Goal: Transaction & Acquisition: Purchase product/service

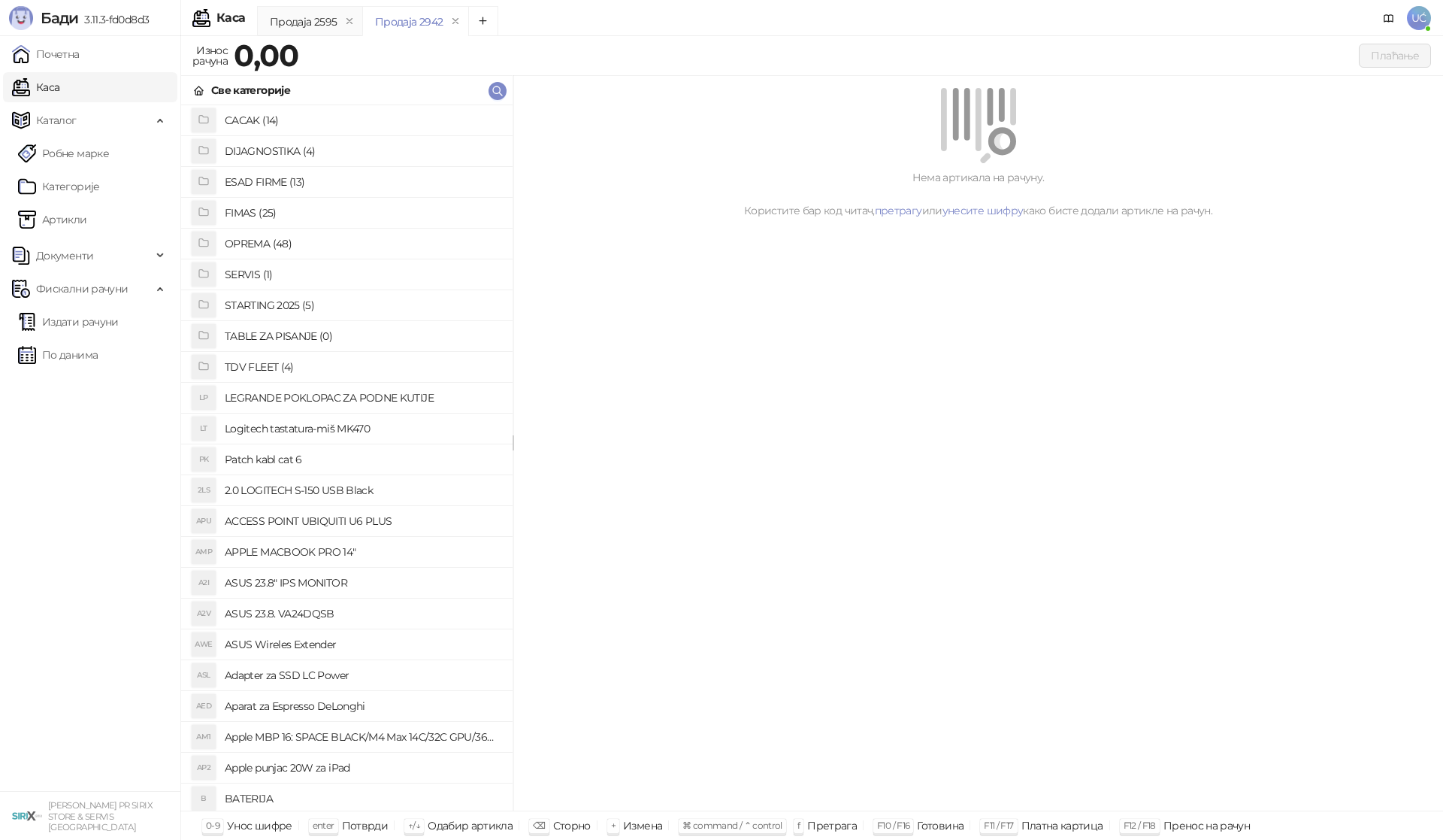
click at [261, 239] on h4 "OPREMA (48)" at bounding box center [362, 243] width 276 height 24
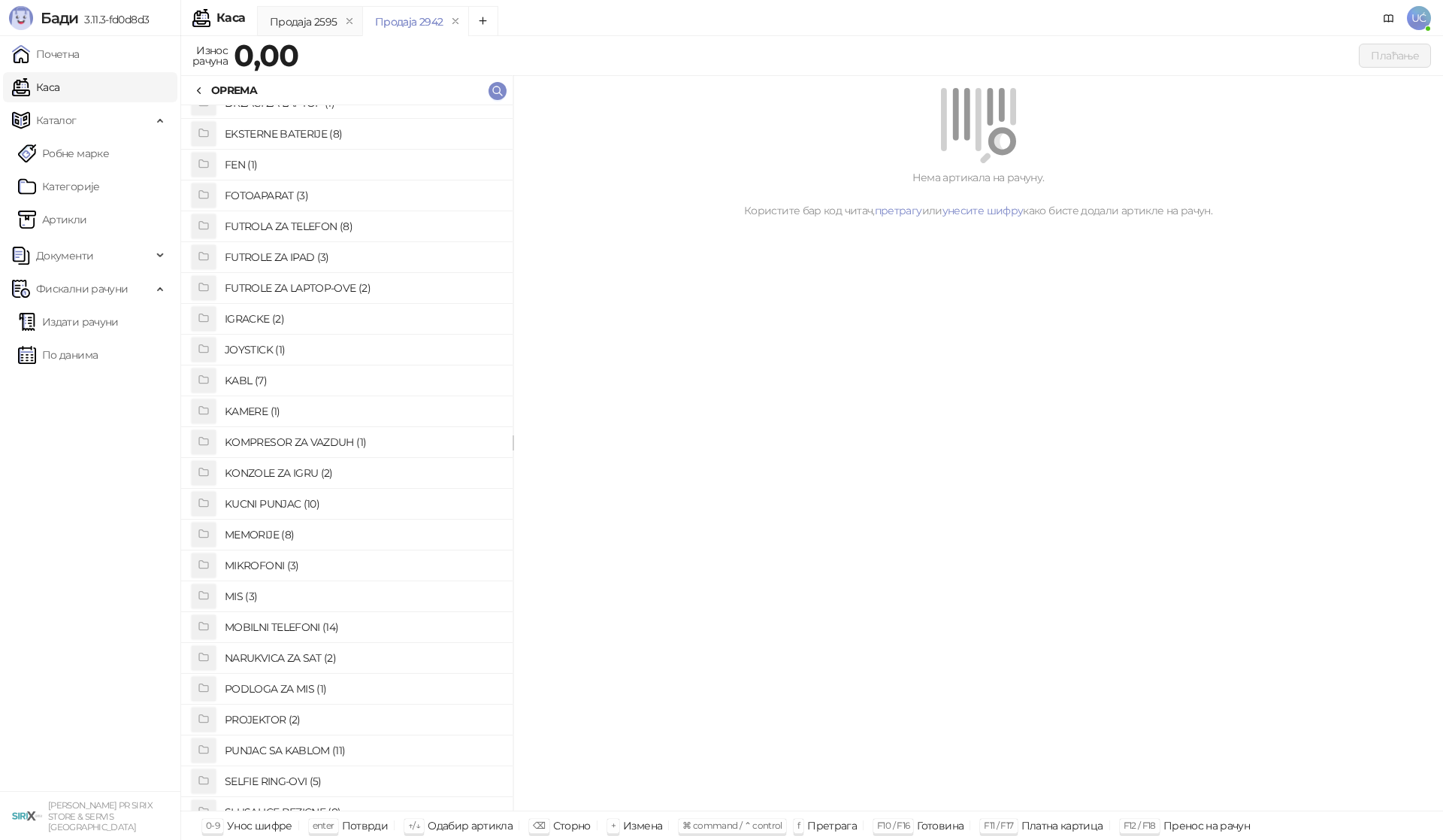
scroll to position [225, 0]
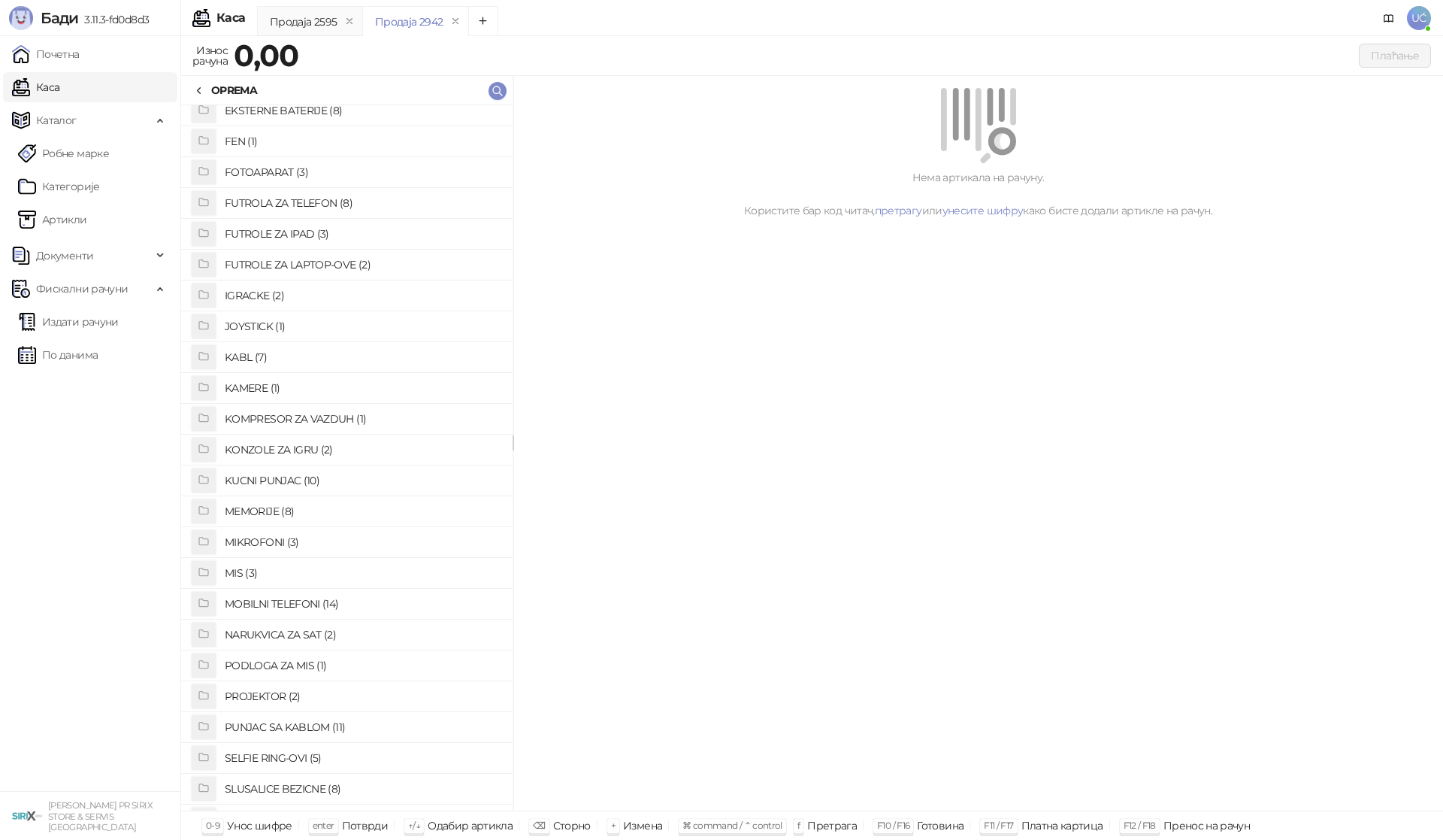
click at [318, 722] on h4 "PUNJAC SA KABLOM (11)" at bounding box center [362, 726] width 276 height 24
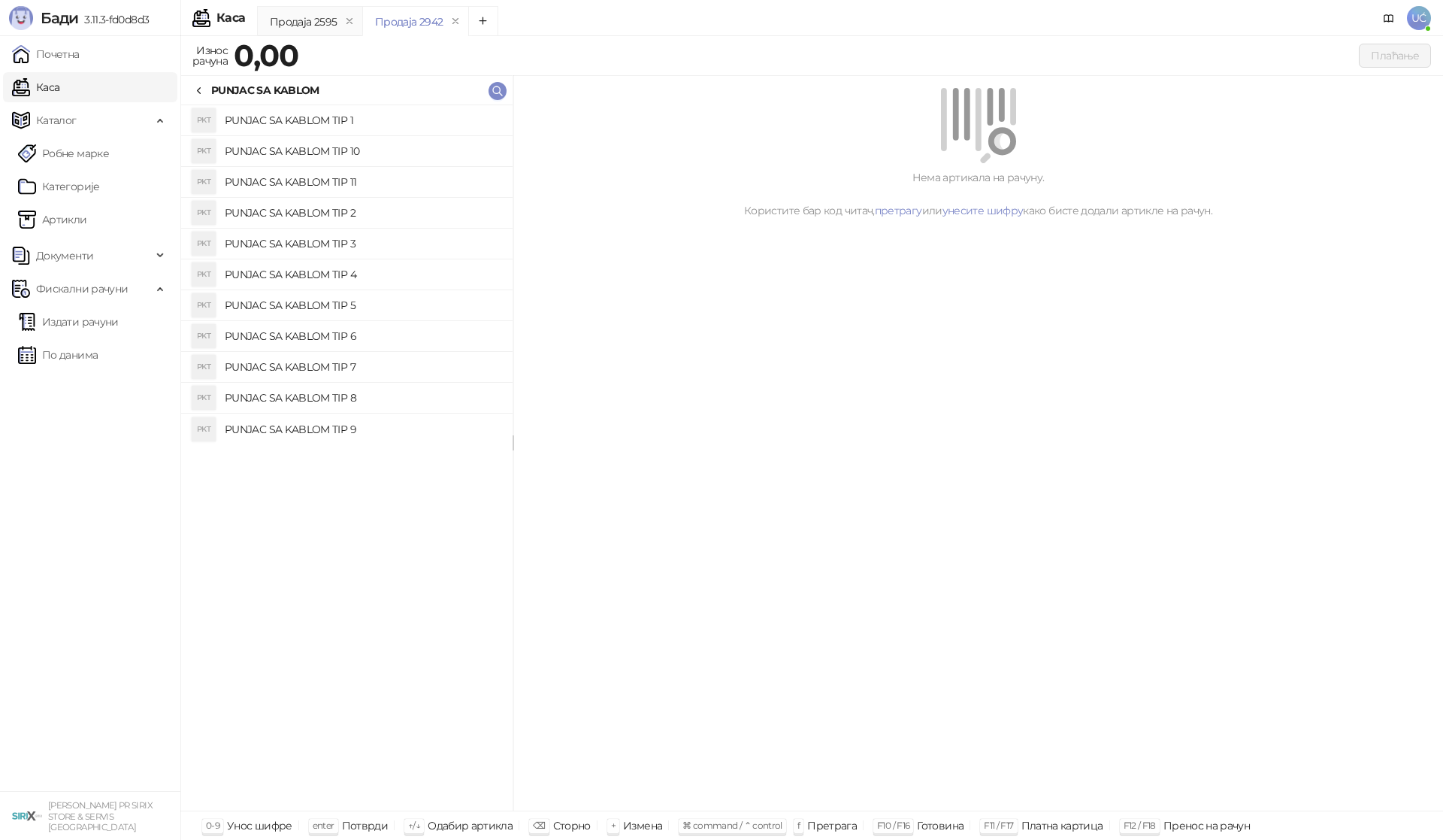
click at [305, 217] on h4 "PUNJAC SA KABLOM TIP 2" at bounding box center [362, 213] width 276 height 24
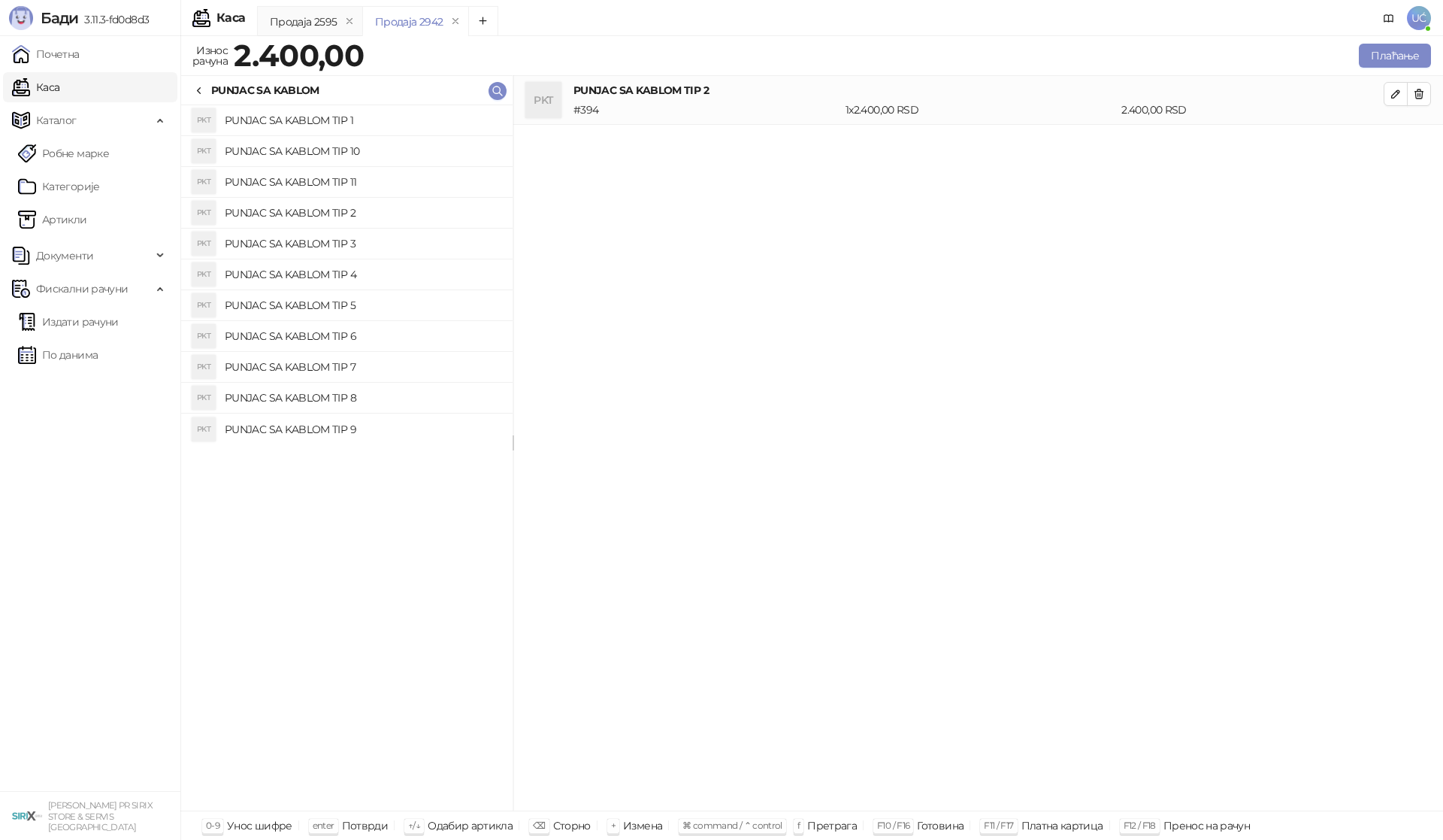
click at [316, 238] on h4 "PUNJAC SA KABLOM TIP 3" at bounding box center [362, 243] width 276 height 24
click at [323, 278] on h4 "PUNJAC SA KABLOM TIP 4" at bounding box center [362, 274] width 276 height 24
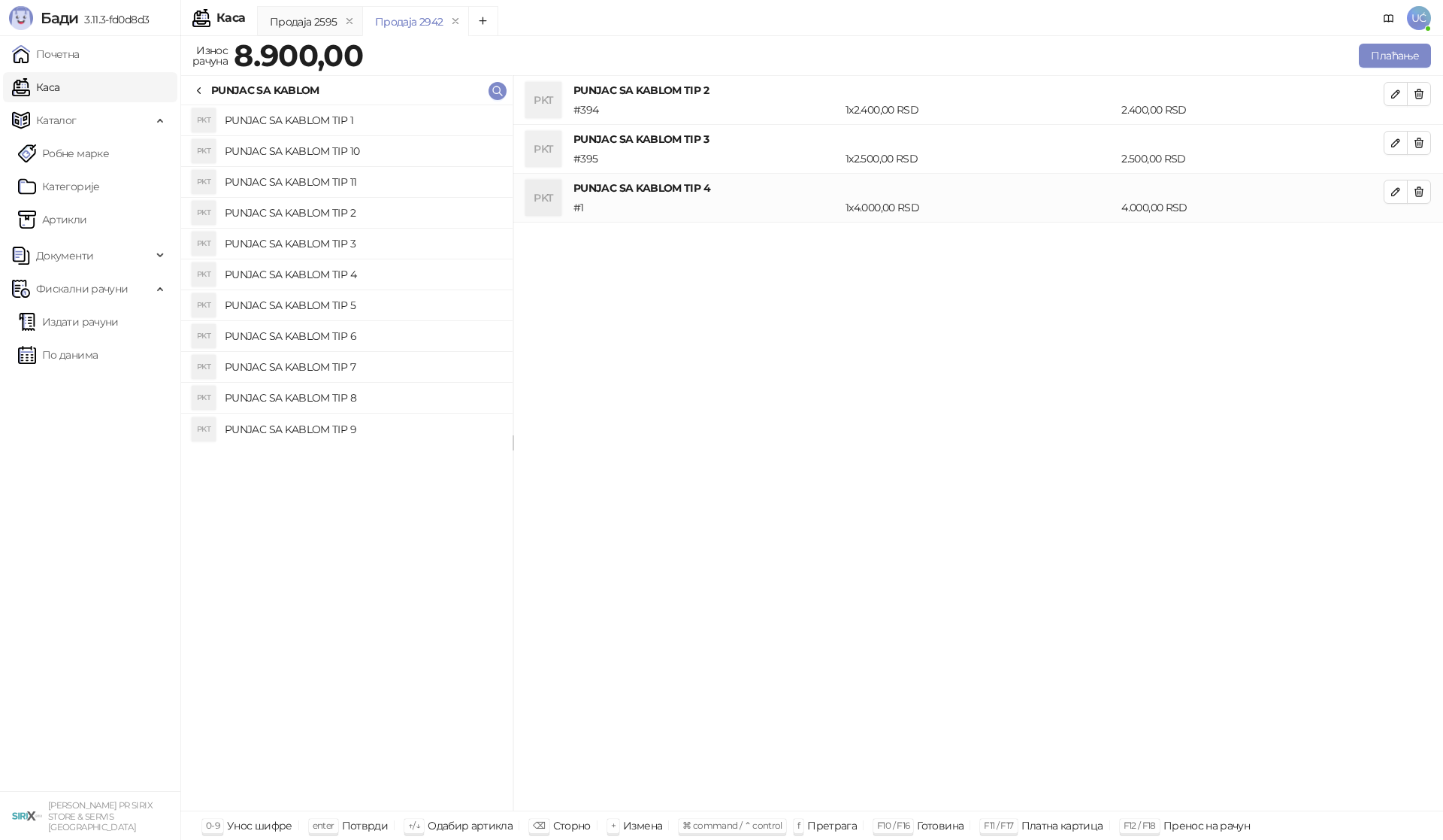
click at [332, 304] on h4 "PUNJAC SA KABLOM TIP 5" at bounding box center [362, 305] width 276 height 24
click at [359, 150] on h4 "PUNJAC SA KABLOM TIP 10" at bounding box center [362, 151] width 276 height 24
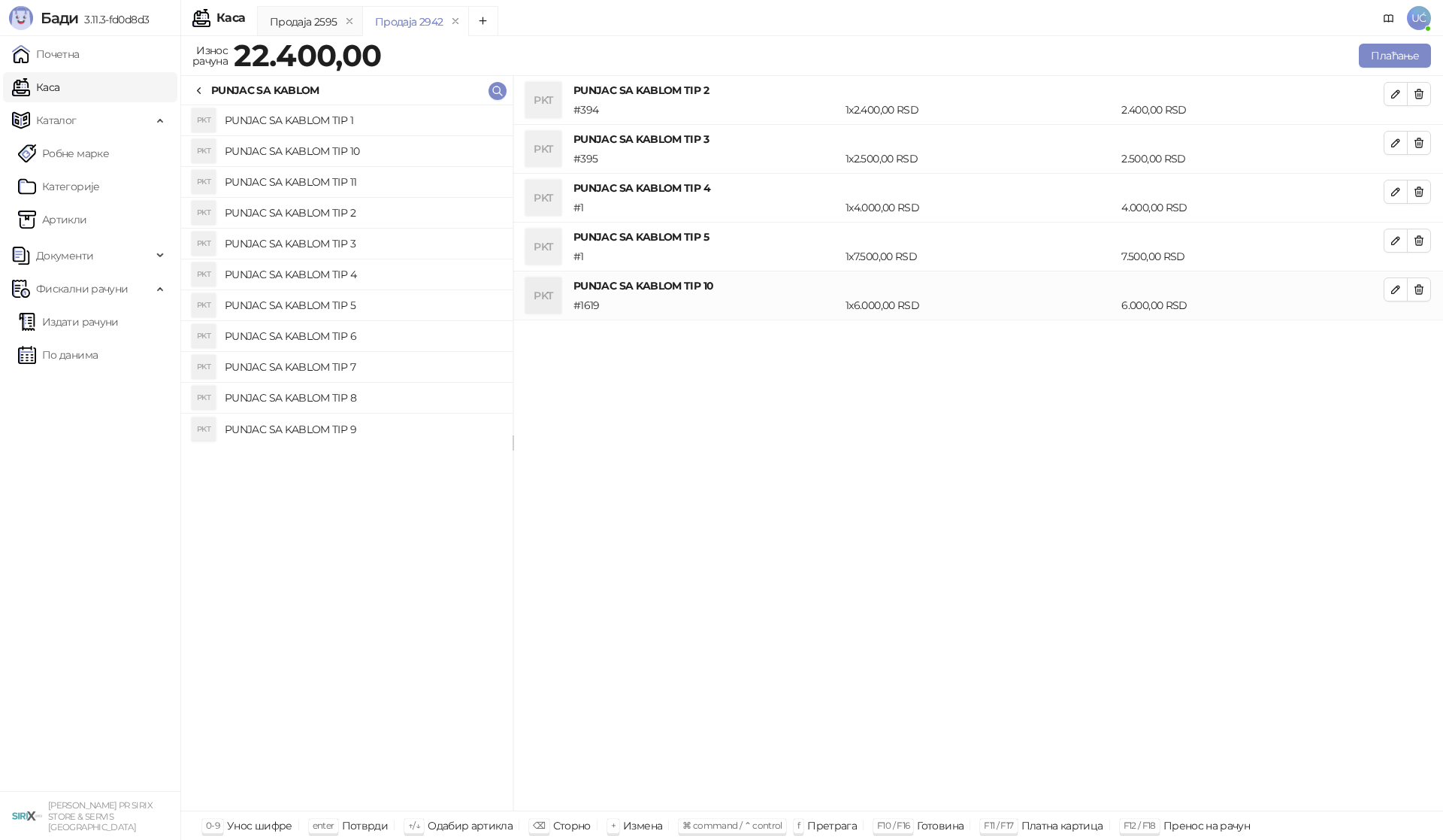
click at [345, 430] on h4 "PUNJAC SA KABLOM TIP 9" at bounding box center [362, 429] width 276 height 24
click at [1419, 90] on icon "button" at bounding box center [1419, 94] width 12 height 12
click at [1419, 137] on icon "button" at bounding box center [1419, 143] width 12 height 12
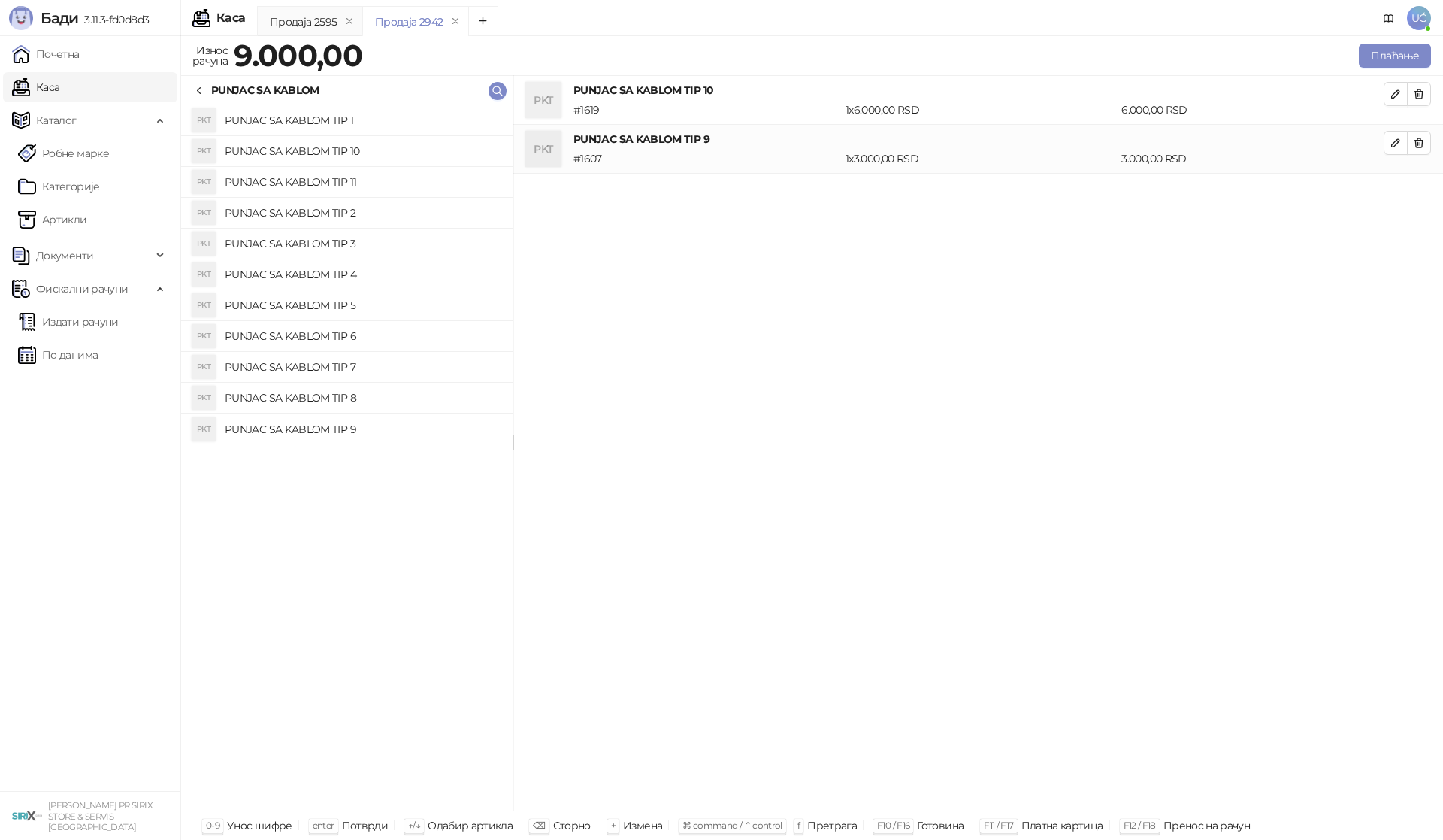
click at [1419, 90] on icon "button" at bounding box center [1419, 94] width 12 height 12
click at [1397, 58] on button "Плаћање" at bounding box center [1394, 55] width 72 height 24
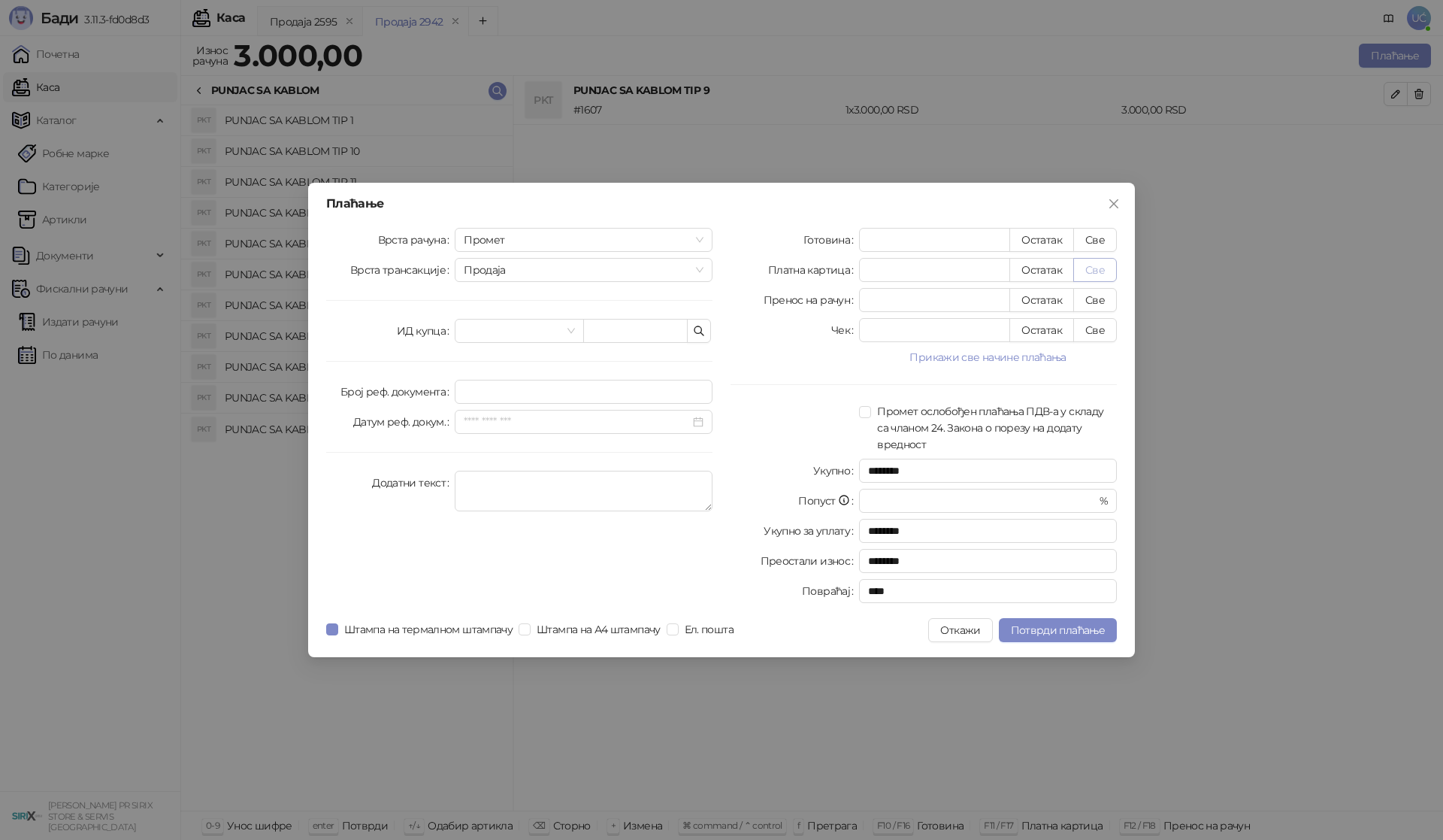
click at [1087, 262] on button "Све" at bounding box center [1094, 269] width 44 height 24
type input "****"
click at [1108, 630] on button "Потврди плаћање" at bounding box center [1058, 629] width 118 height 24
